Goal: Navigation & Orientation: Find specific page/section

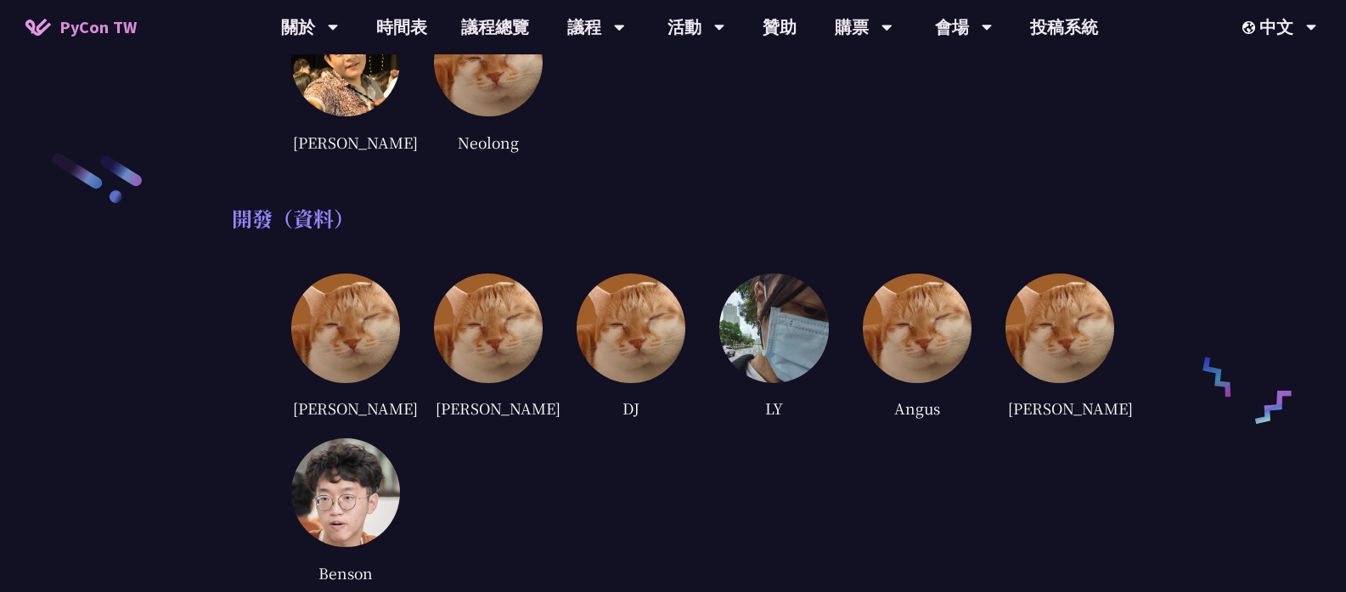
scroll to position [1998, 0]
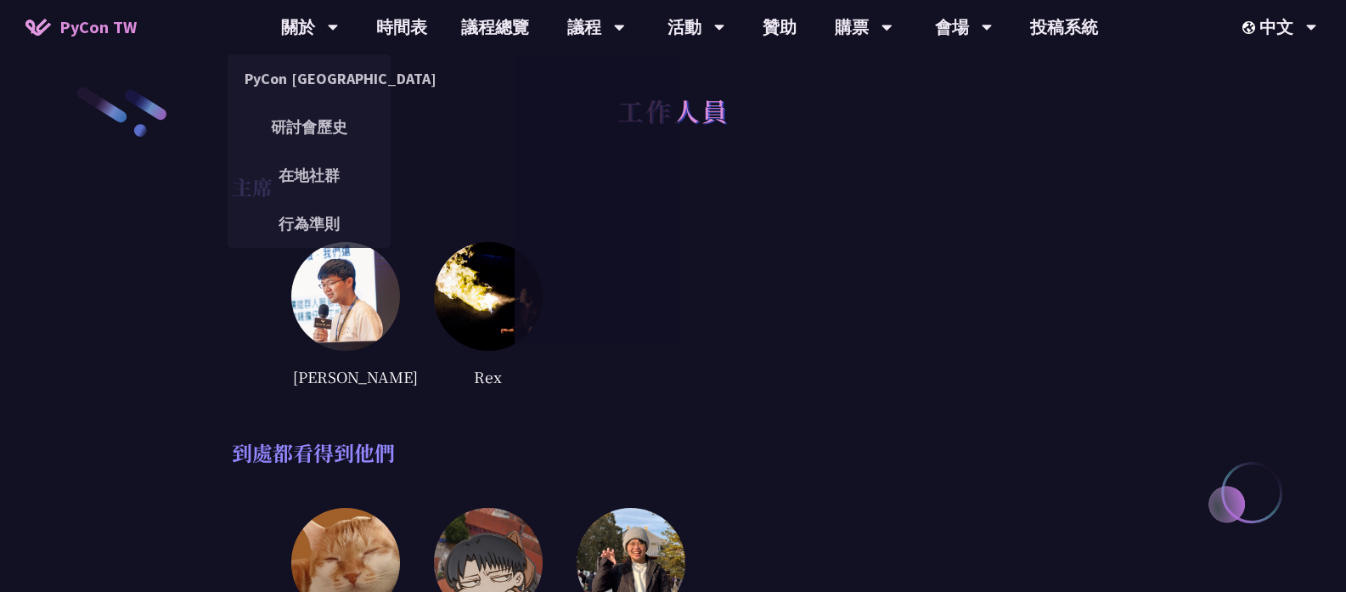
click at [97, 29] on span "PyCon TW" at bounding box center [97, 26] width 77 height 25
